Goal: Find specific page/section: Find specific page/section

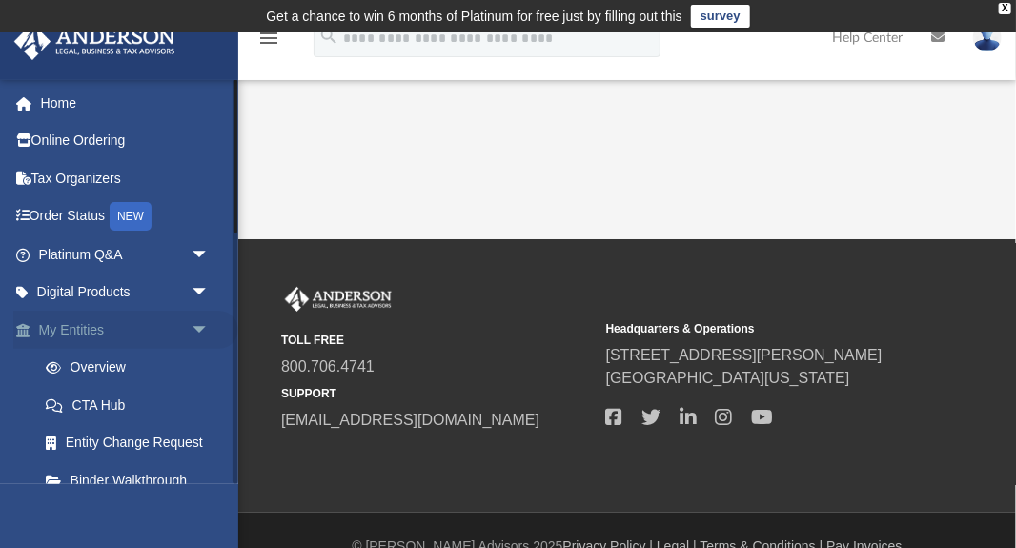
click at [140, 343] on link "My Entities arrow_drop_down" at bounding box center [125, 330] width 225 height 38
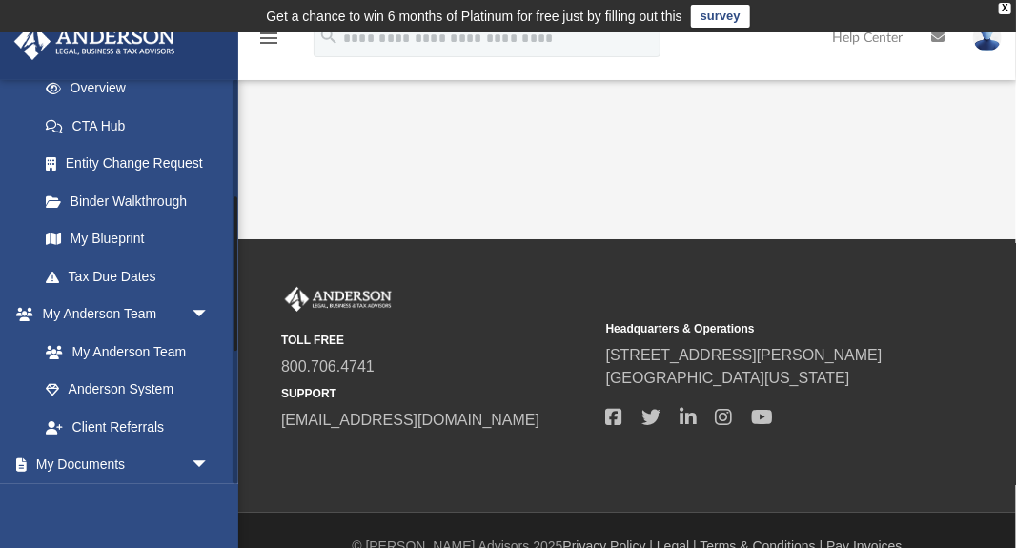
scroll to position [319, 0]
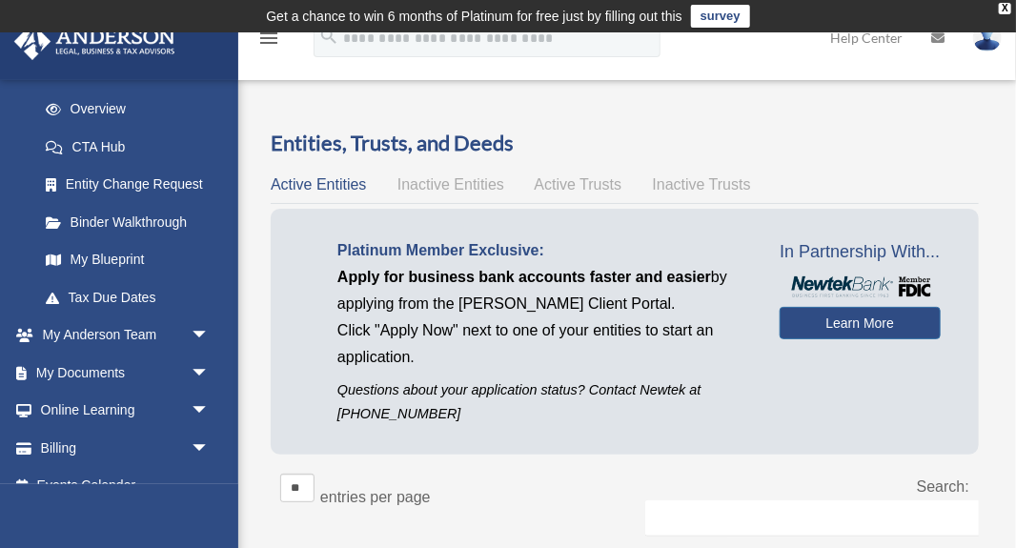
scroll to position [282, 0]
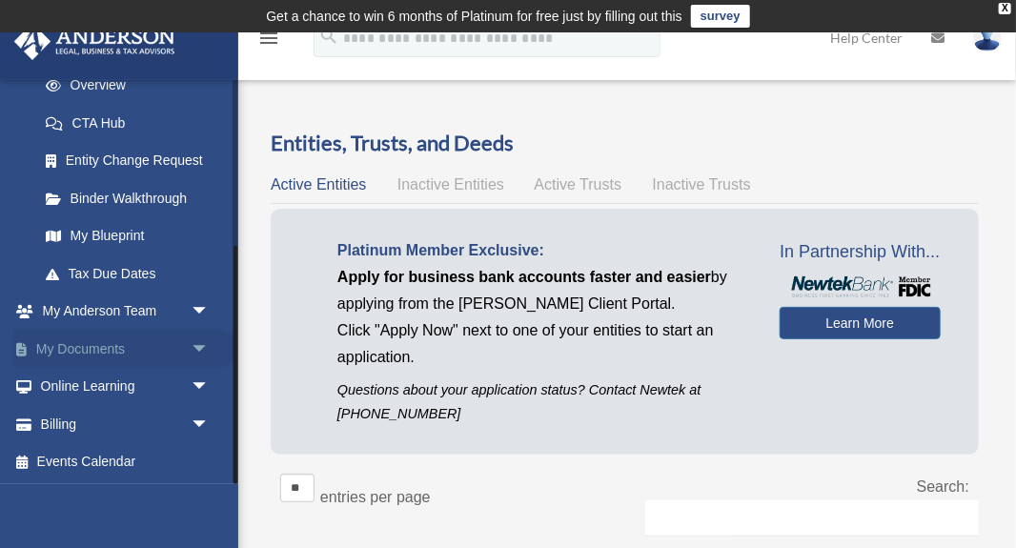
click at [151, 351] on link "My Documents arrow_drop_down" at bounding box center [125, 349] width 225 height 38
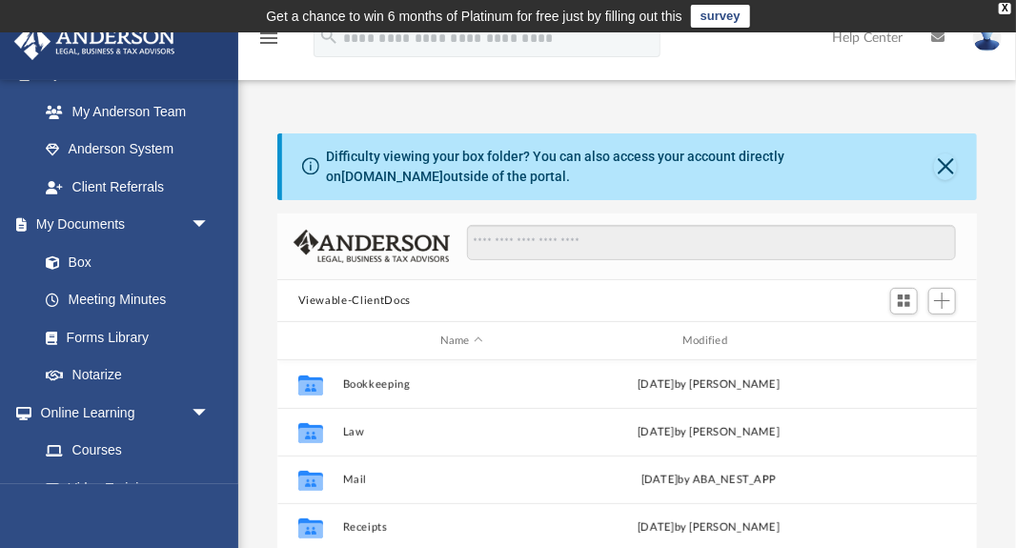
scroll to position [529, 0]
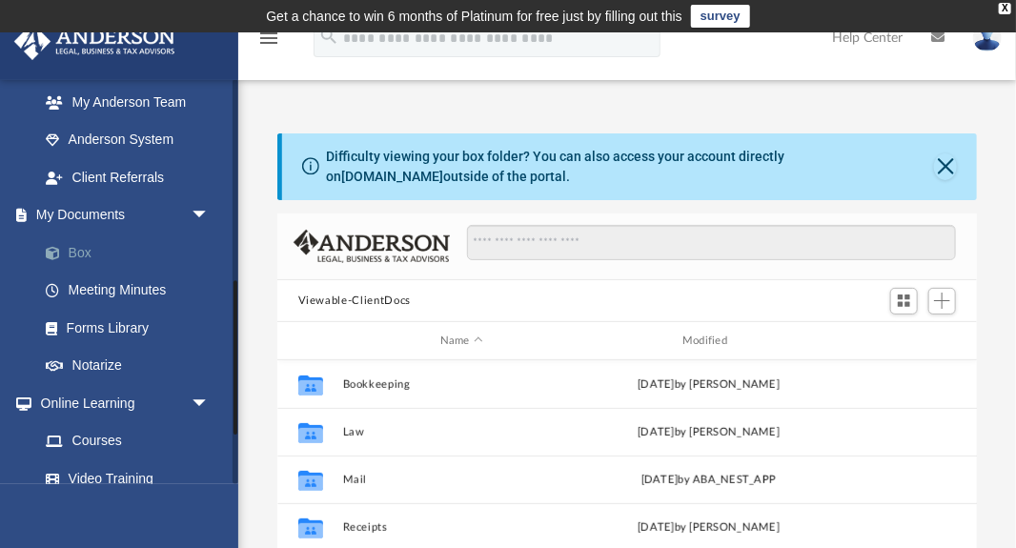
click at [80, 253] on link "Box" at bounding box center [133, 253] width 212 height 38
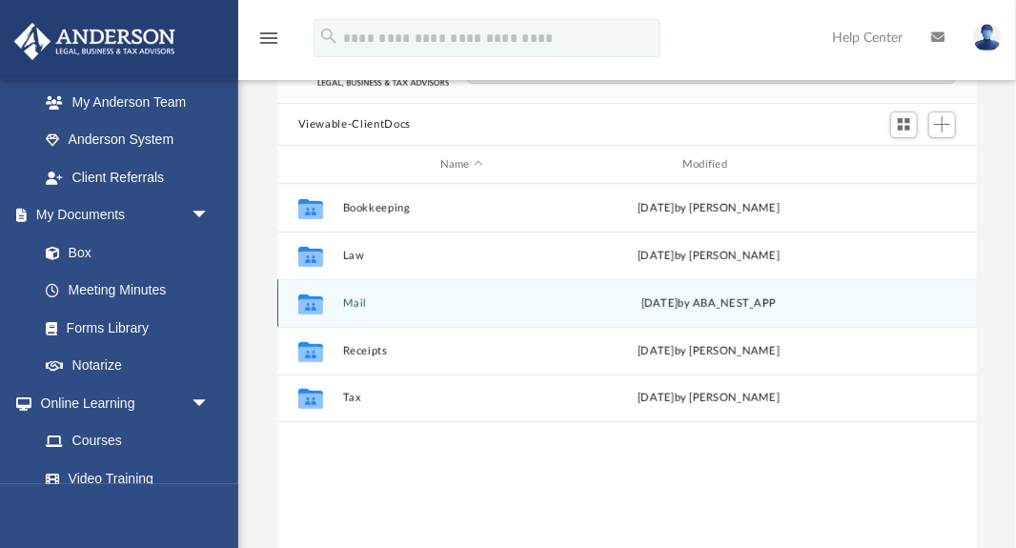
scroll to position [202, 0]
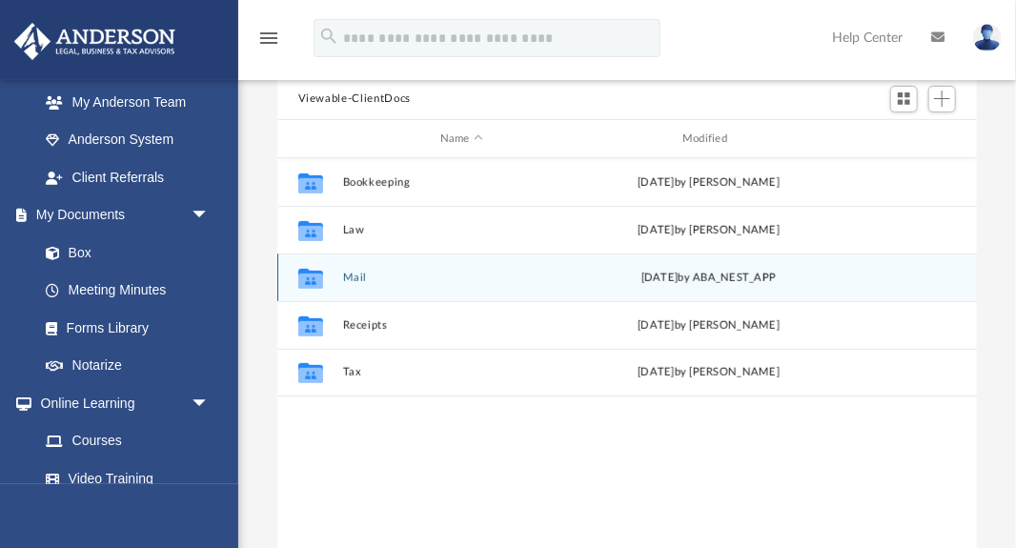
click at [522, 269] on div "Collaborated Folder Mail Thu May 15 2025 by ABA_NEST_APP" at bounding box center [627, 278] width 701 height 48
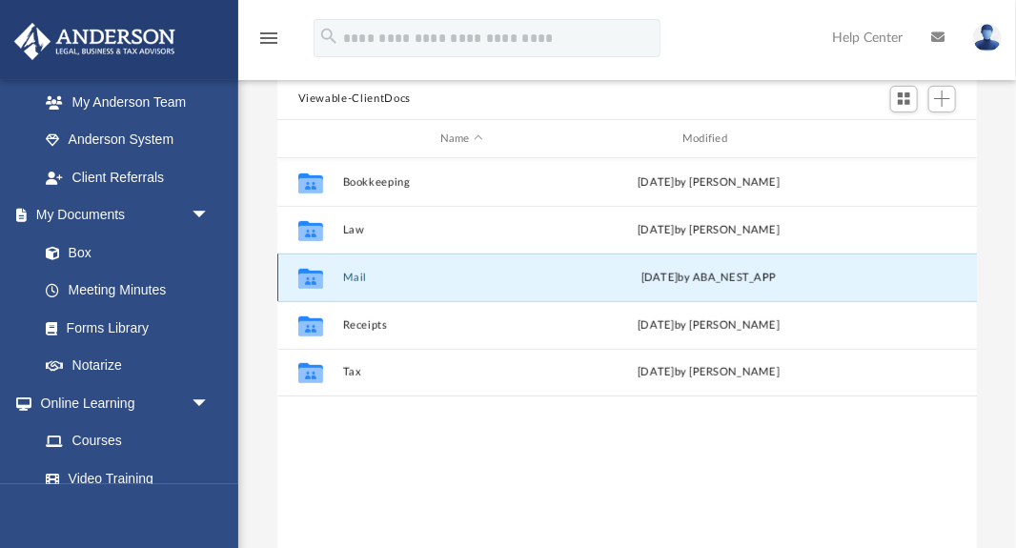
click at [355, 278] on button "Mail" at bounding box center [461, 278] width 238 height 12
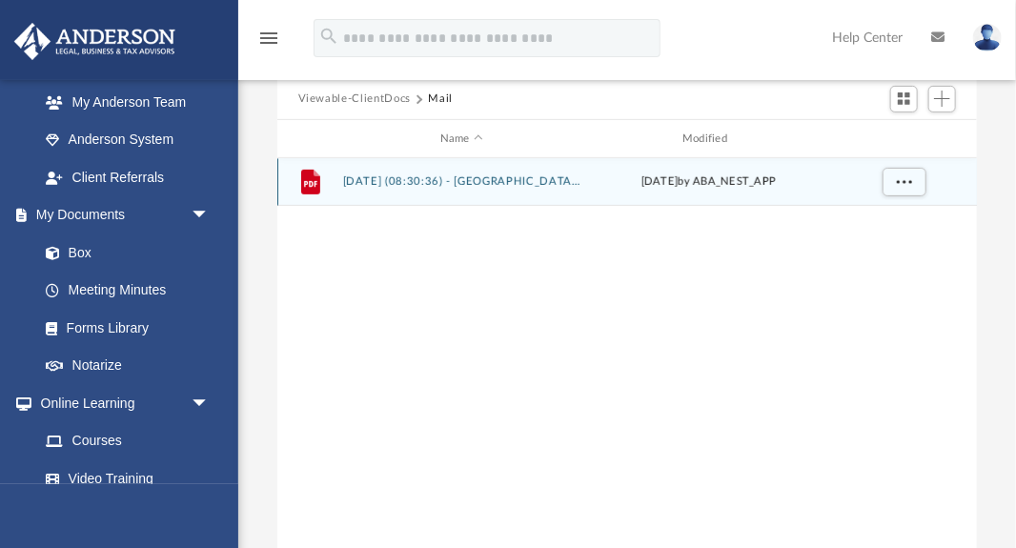
click at [427, 179] on button "2025.05.15 (08:30:36) - Point One Square, LLC - Mail from FRANCHISE TAX BOARD.p…" at bounding box center [461, 182] width 238 height 12
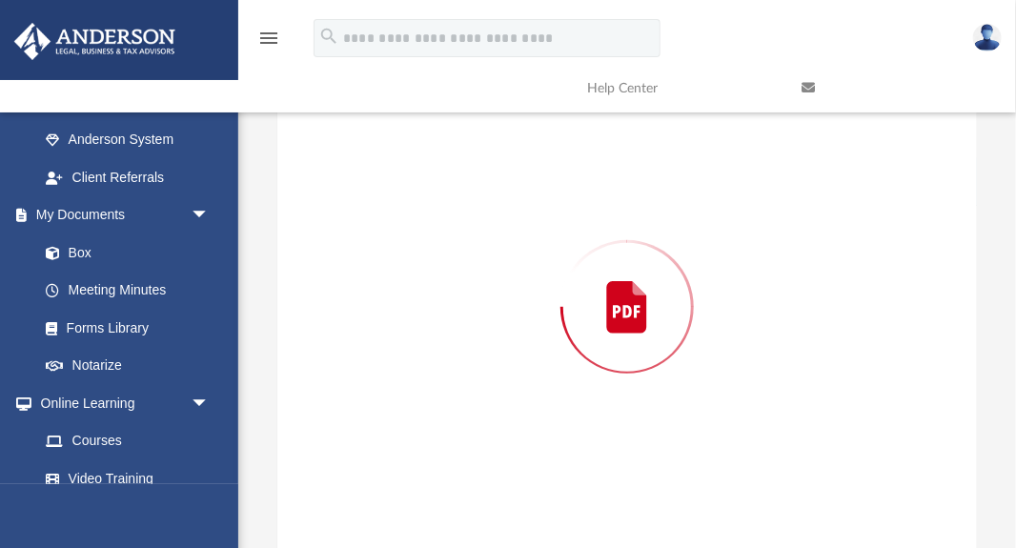
click at [427, 179] on div "Preview" at bounding box center [627, 307] width 700 height 492
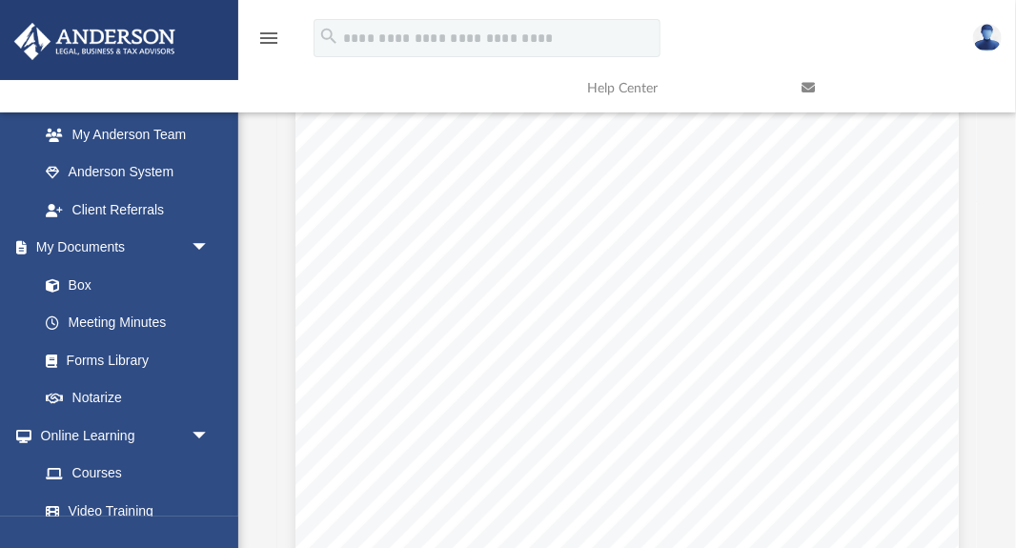
scroll to position [954, 0]
type input "***"
click at [890, 64] on button "File preview" at bounding box center [906, 80] width 32 height 32
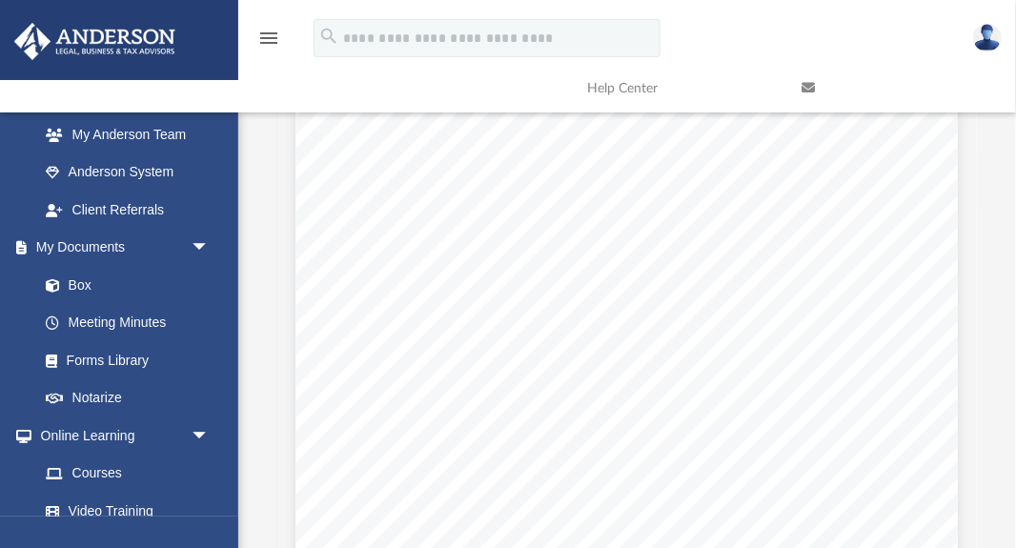
scroll to position [145, 0]
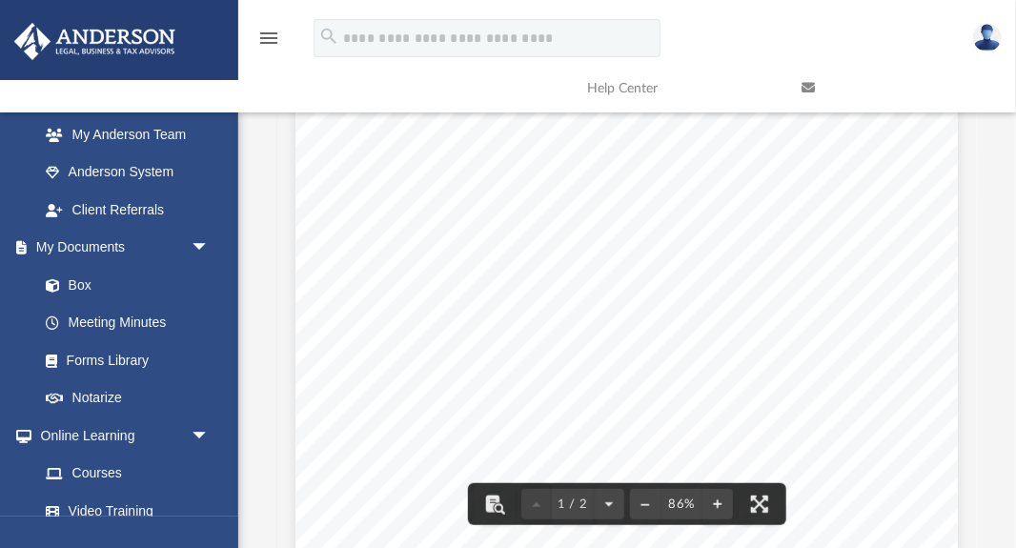
drag, startPoint x: 443, startPoint y: 305, endPoint x: 485, endPoint y: 350, distance: 61.4
click at [485, 350] on div "Page 1" at bounding box center [627, 355] width 663 height 857
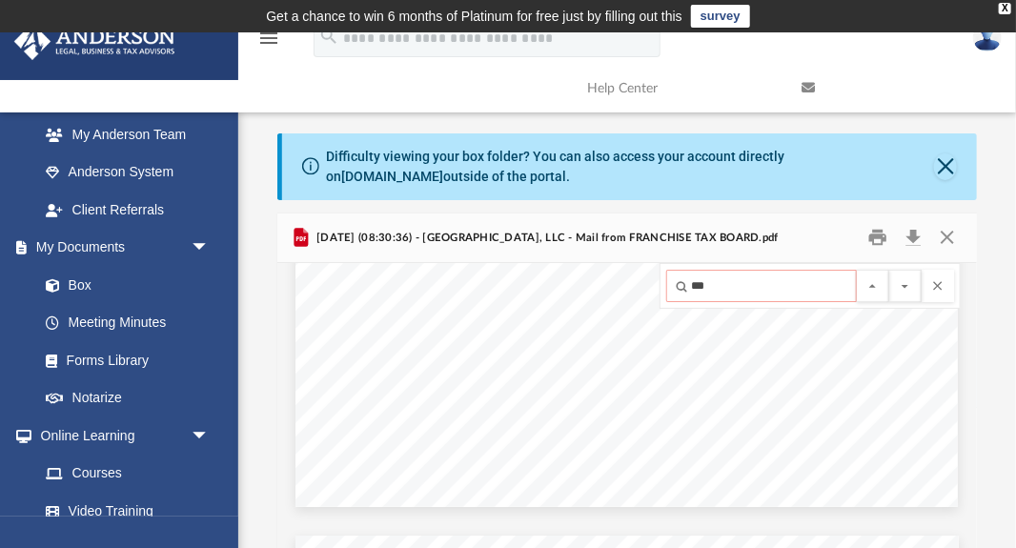
scroll to position [630, 0]
drag, startPoint x: 344, startPoint y: 340, endPoint x: 419, endPoint y: 341, distance: 74.4
click at [419, 341] on div "Page 1" at bounding box center [627, 75] width 663 height 857
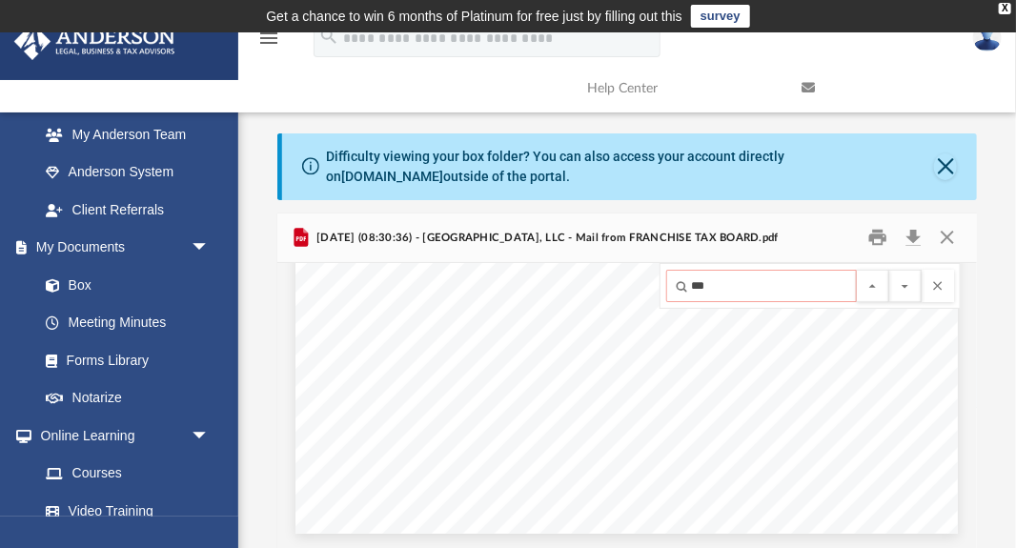
drag, startPoint x: 341, startPoint y: 367, endPoint x: 422, endPoint y: 365, distance: 81.1
click at [422, 365] on div "Page 1" at bounding box center [627, 105] width 663 height 857
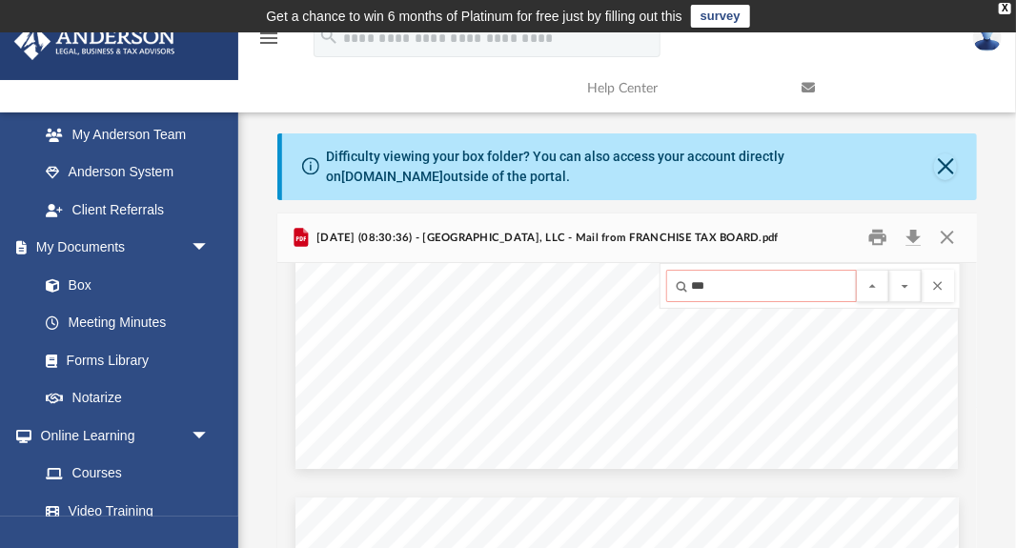
scroll to position [663, 0]
click at [946, 281] on button "File preview" at bounding box center [938, 286] width 32 height 32
